Goal: Task Accomplishment & Management: Manage account settings

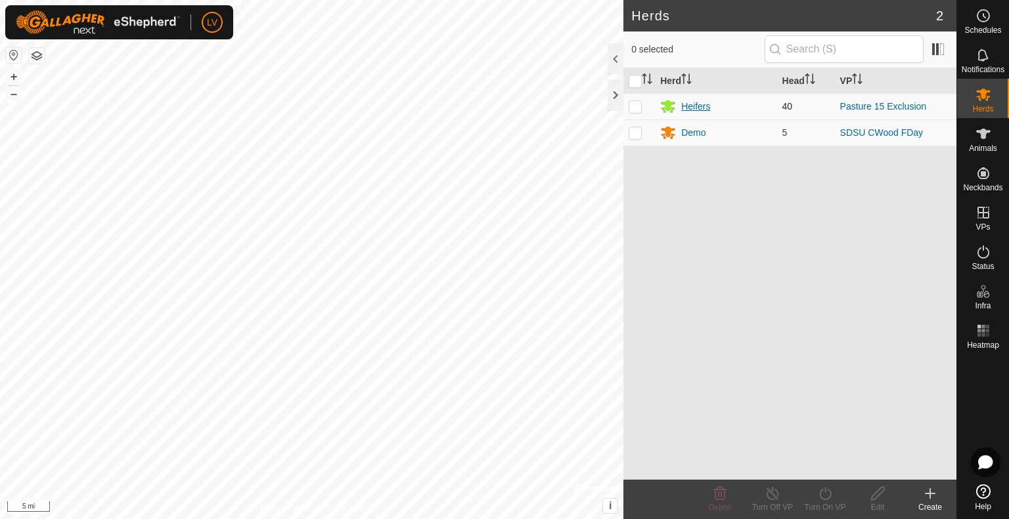
click at [701, 108] on div "Heifers" at bounding box center [695, 107] width 29 height 14
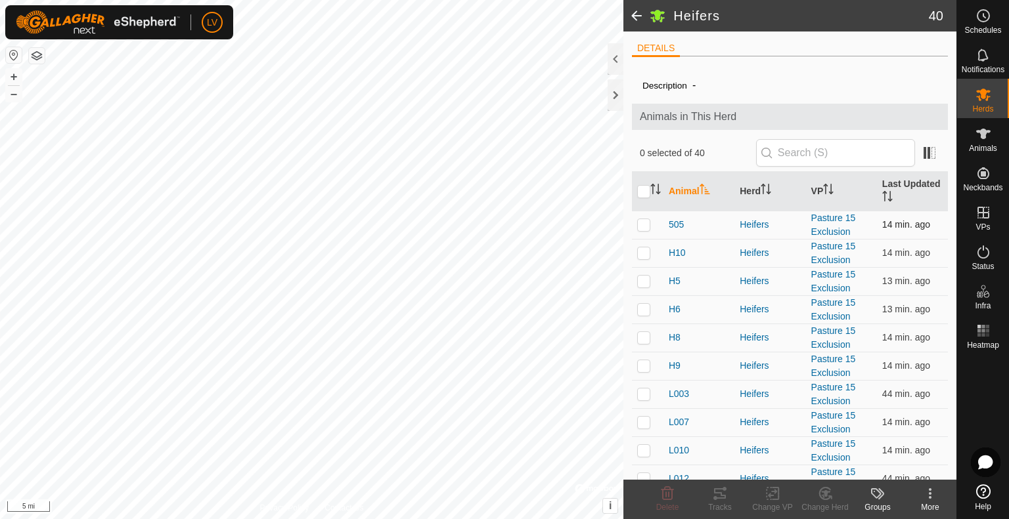
click at [646, 225] on p-checkbox at bounding box center [643, 224] width 13 height 11
checkbox input "true"
click at [644, 248] on p-checkbox at bounding box center [643, 253] width 13 height 11
checkbox input "true"
click at [637, 279] on p-checkbox at bounding box center [643, 281] width 13 height 11
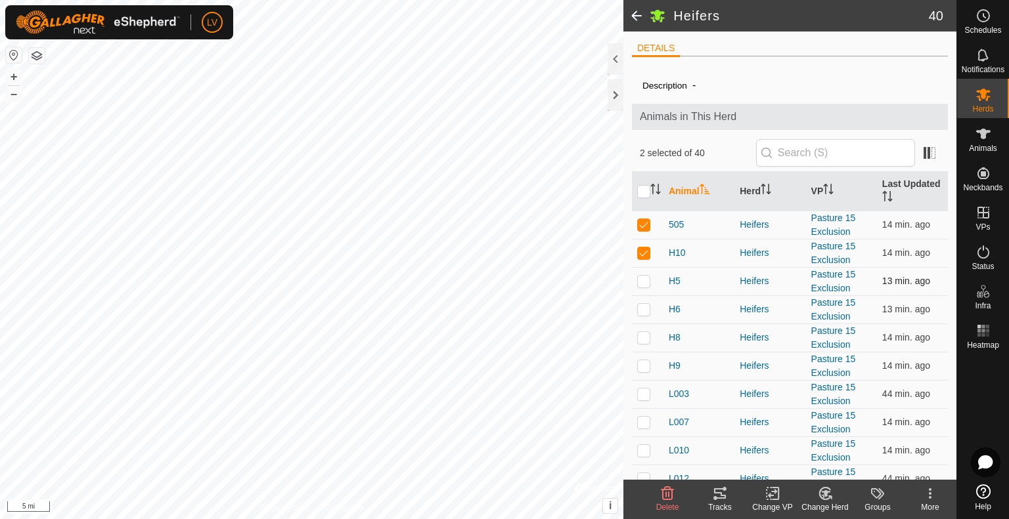
checkbox input "true"
click at [637, 309] on p-checkbox at bounding box center [643, 309] width 13 height 11
checkbox input "true"
click at [644, 339] on p-checkbox at bounding box center [643, 337] width 13 height 11
checkbox input "true"
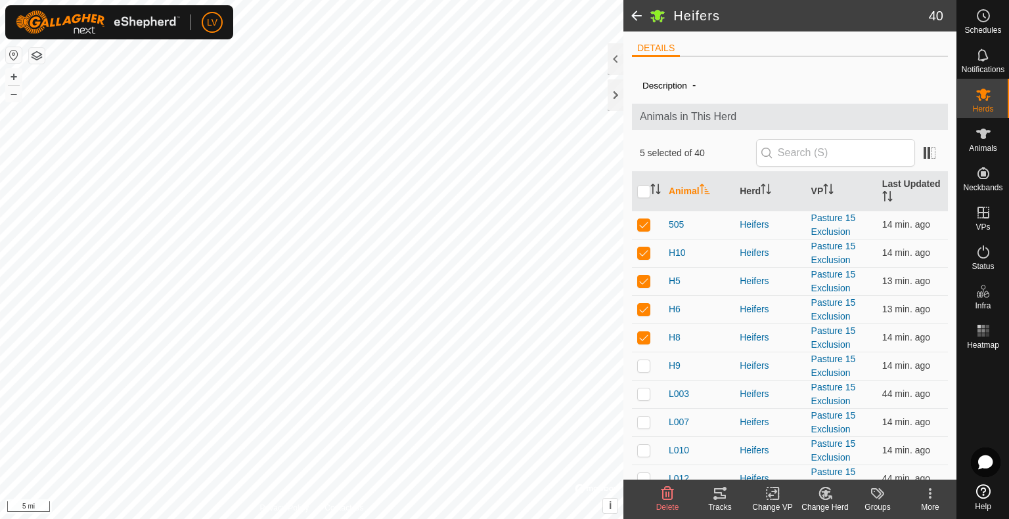
click at [712, 491] on icon at bounding box center [720, 494] width 16 height 16
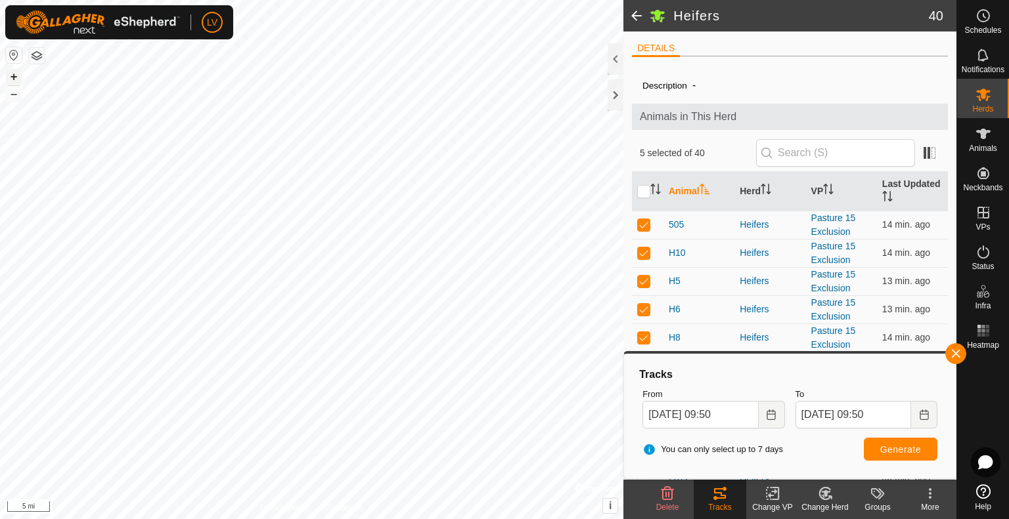
click at [11, 79] on button "+" at bounding box center [14, 77] width 16 height 16
click at [18, 76] on button "+" at bounding box center [14, 77] width 16 height 16
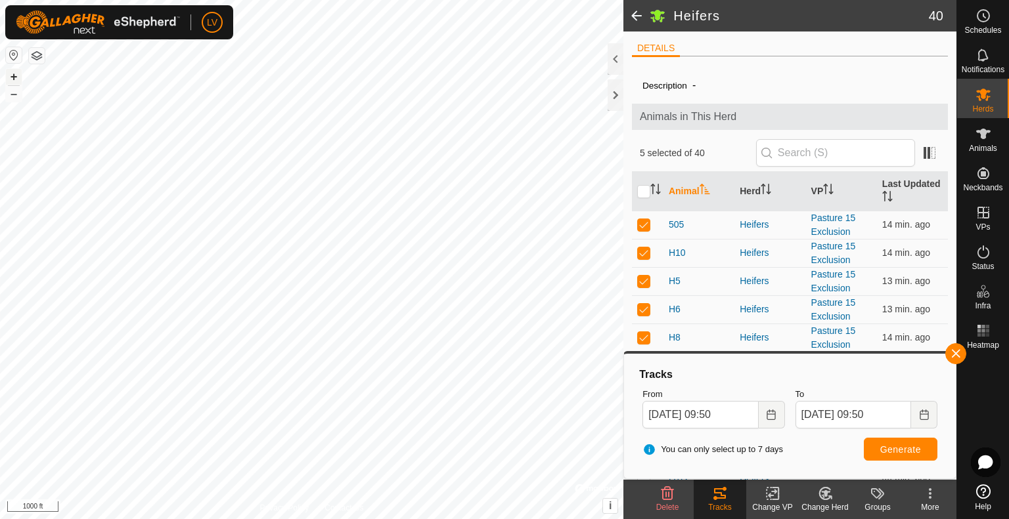
click at [18, 76] on button "+" at bounding box center [14, 77] width 16 height 16
click at [11, 76] on button "+" at bounding box center [14, 77] width 16 height 16
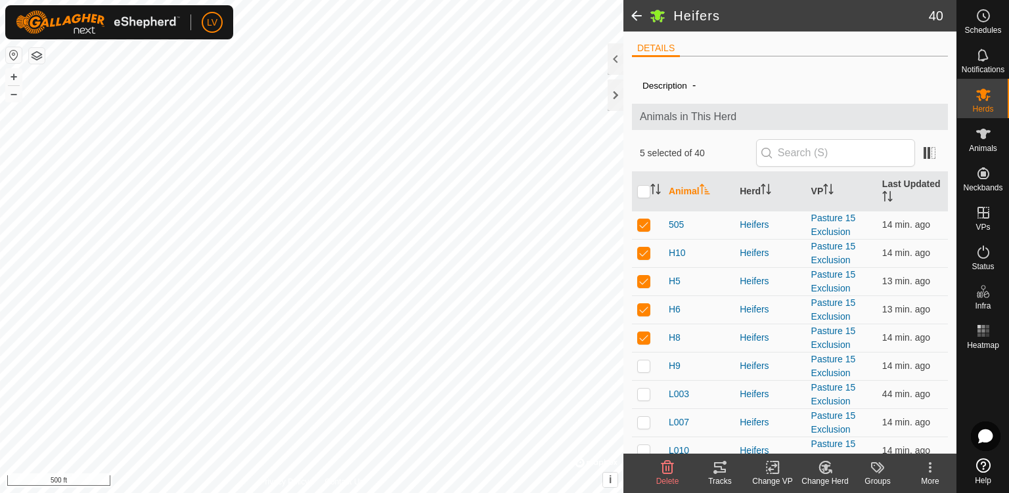
click at [722, 471] on icon at bounding box center [720, 467] width 12 height 11
